Goal: Check status: Check status

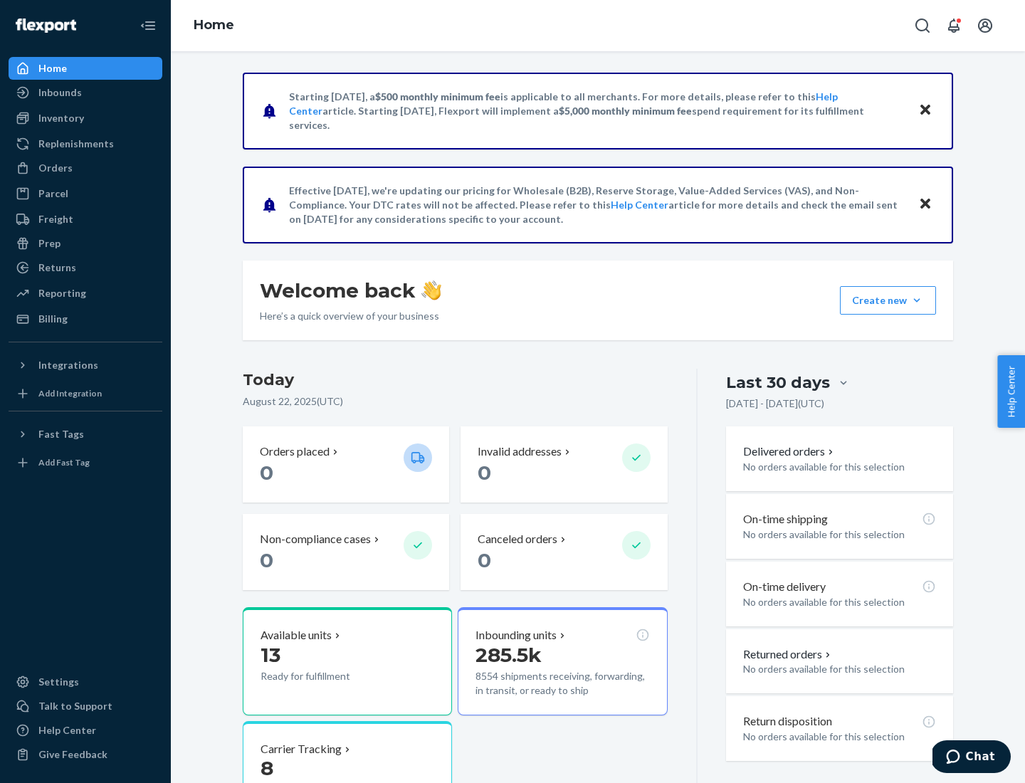
click at [917, 300] on button "Create new Create new inbound Create new order Create new product" at bounding box center [888, 300] width 96 height 28
click at [59, 93] on div "Inbounds" at bounding box center [59, 92] width 43 height 14
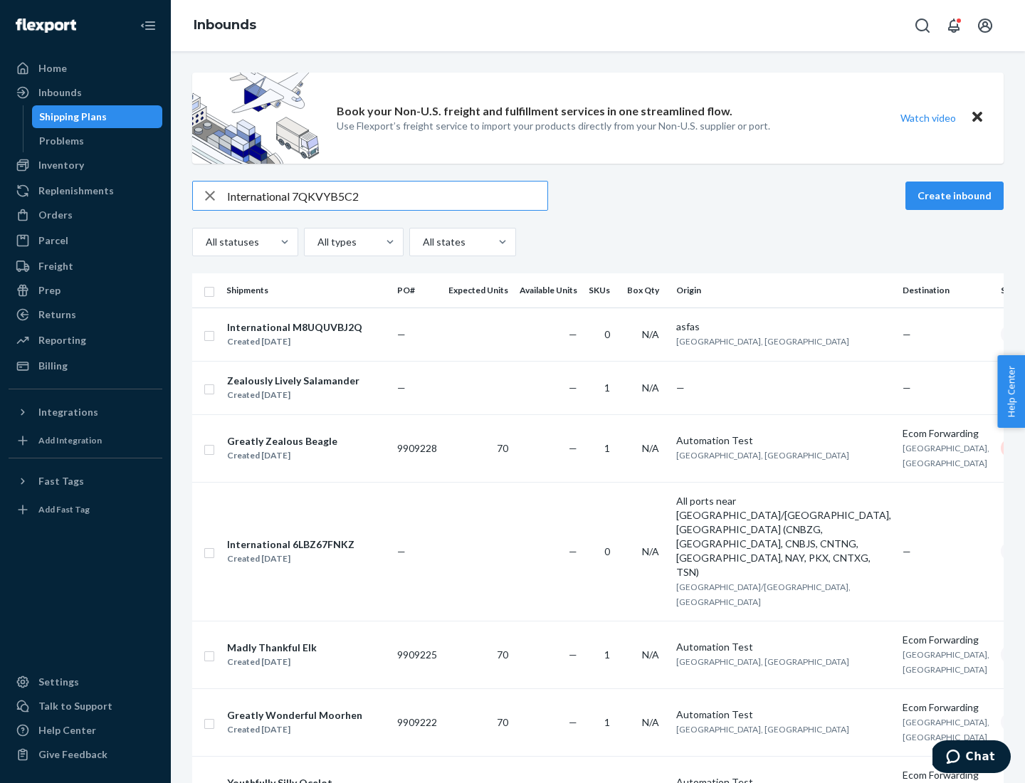
type input "International 7QKVYB5C29"
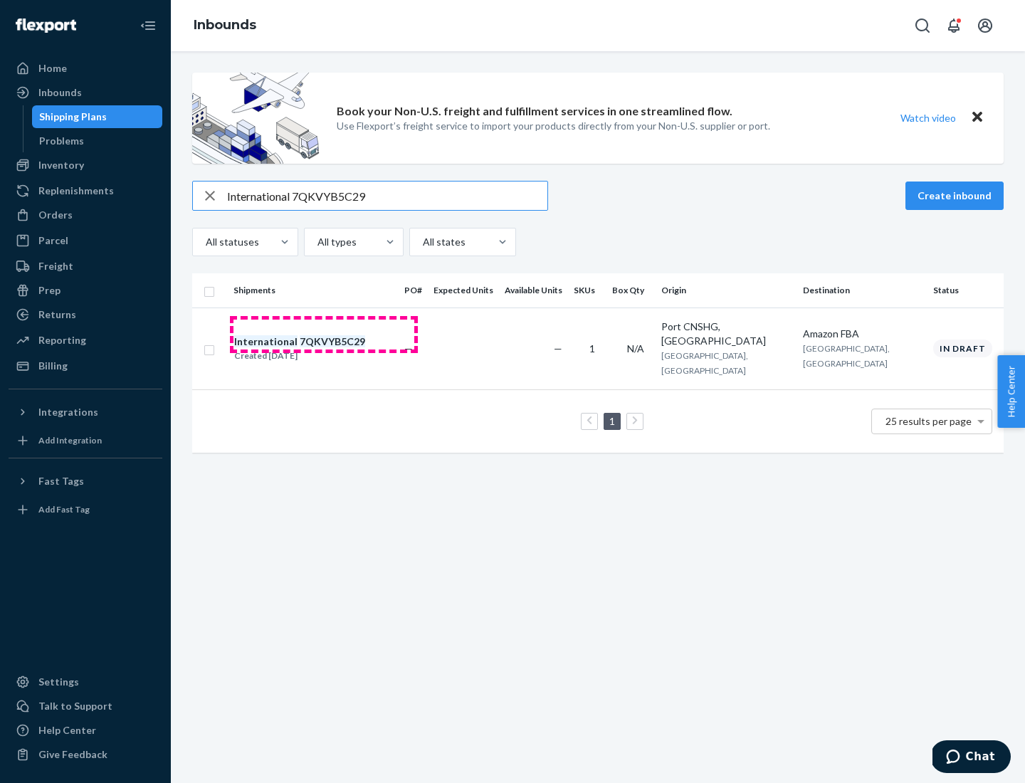
click at [324, 349] on div "Created [DATE]" at bounding box center [299, 356] width 131 height 14
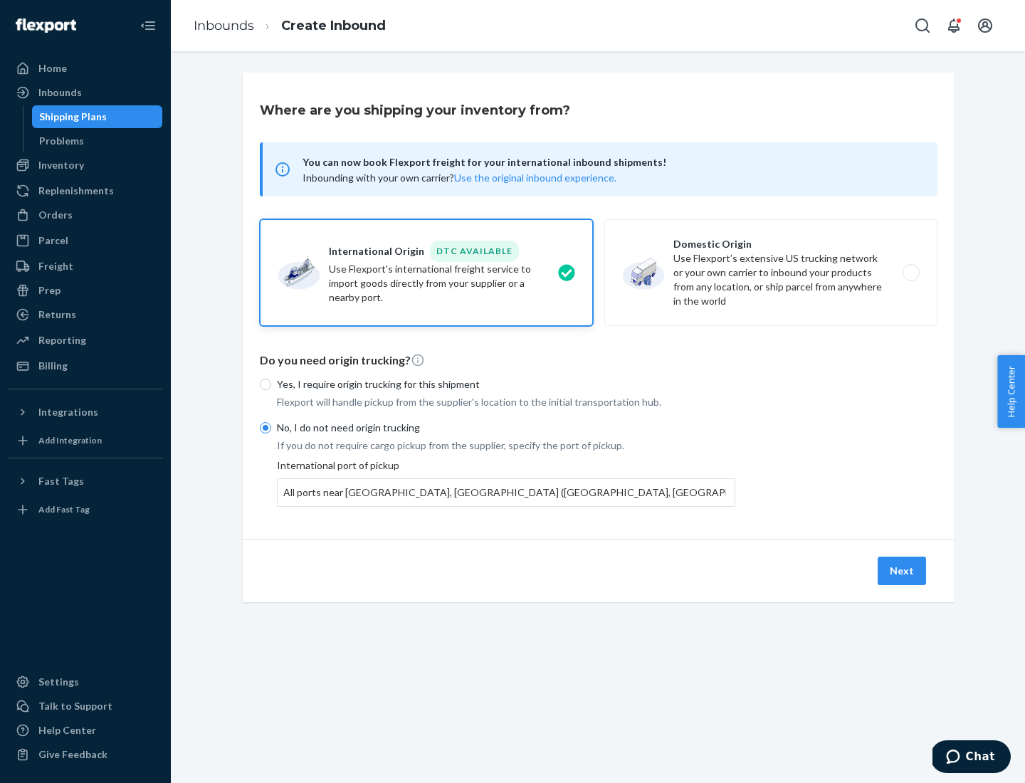
click at [903, 570] on button "Next" at bounding box center [902, 571] width 48 height 28
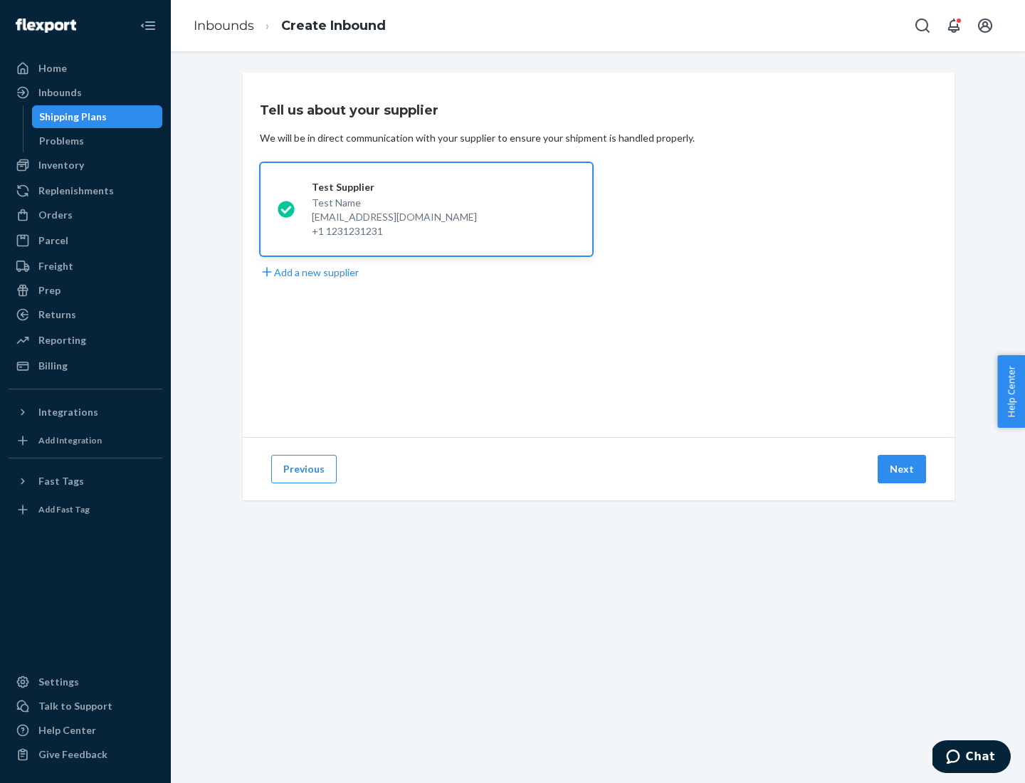
click at [903, 469] on button "Next" at bounding box center [902, 469] width 48 height 28
